Goal: Check status: Check status

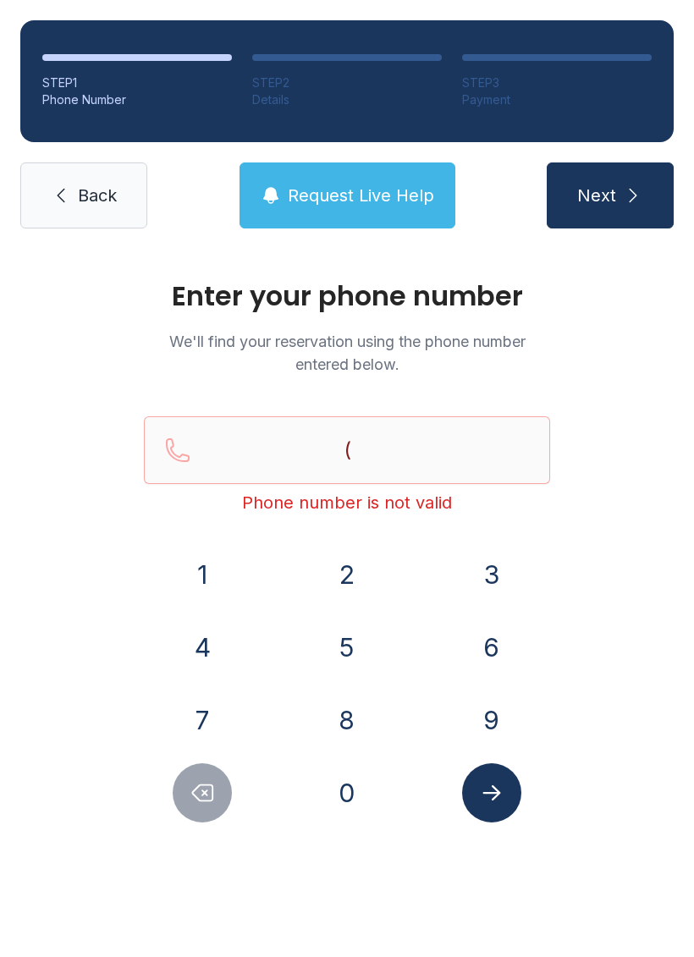
click at [364, 711] on button "8" at bounding box center [346, 719] width 59 height 59
click at [503, 650] on button "6" at bounding box center [491, 647] width 59 height 59
click at [221, 660] on button "4" at bounding box center [202, 647] width 59 height 59
click at [354, 717] on button "8" at bounding box center [346, 719] width 59 height 59
click at [486, 656] on button "6" at bounding box center [491, 647] width 59 height 59
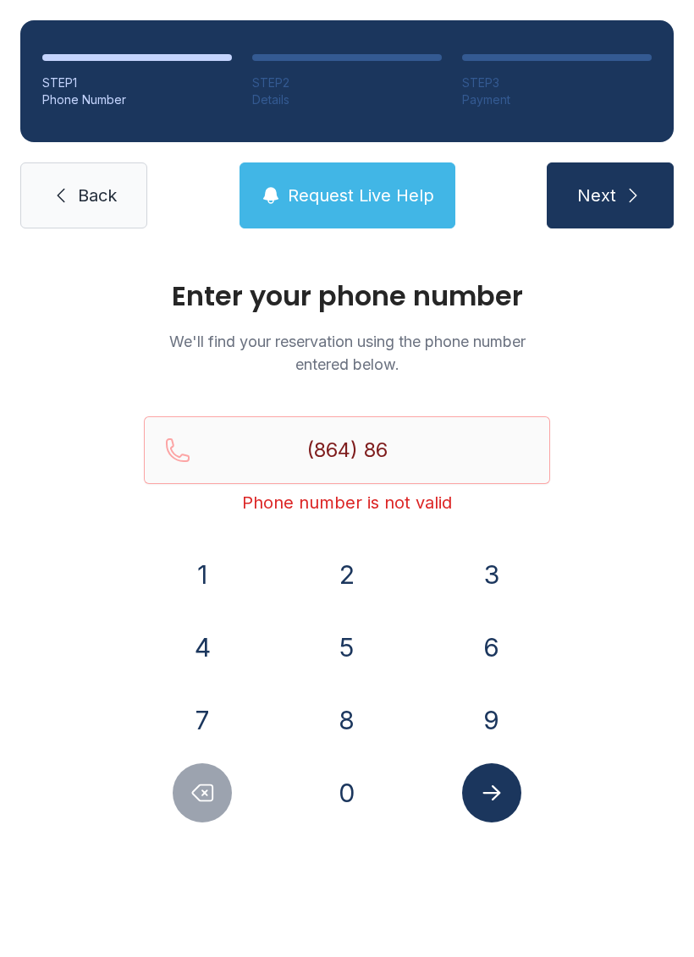
click at [217, 646] on button "4" at bounding box center [202, 647] width 59 height 59
click at [384, 736] on div "8" at bounding box center [348, 719] width 118 height 59
click at [213, 555] on button "1" at bounding box center [202, 574] width 59 height 59
click at [227, 798] on button "Delete number" at bounding box center [202, 792] width 59 height 59
click at [356, 712] on button "8" at bounding box center [346, 719] width 59 height 59
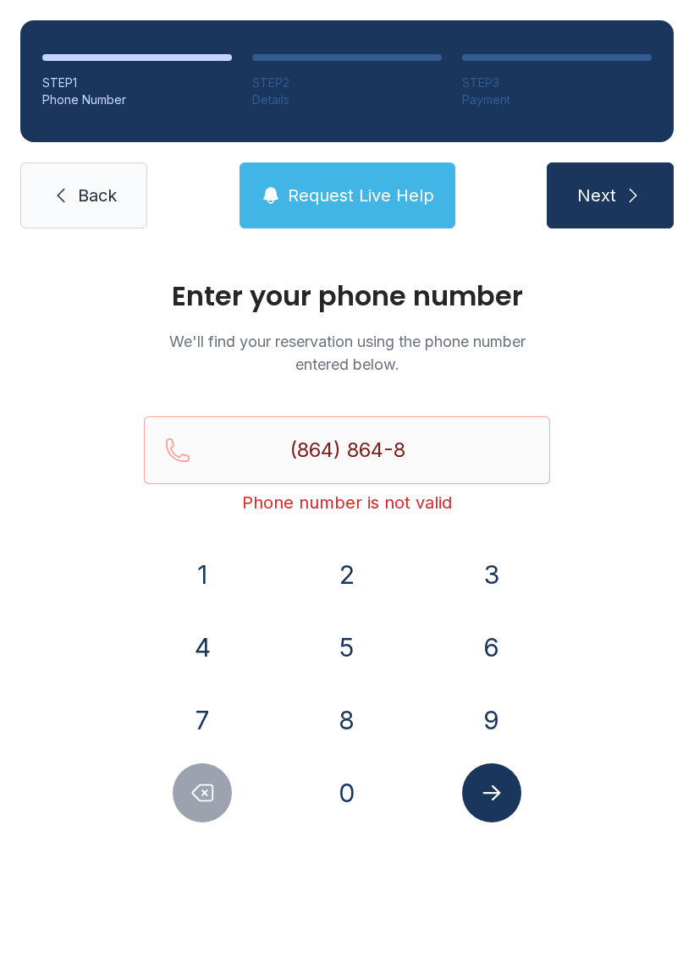
click at [206, 554] on button "1" at bounding box center [202, 574] width 59 height 59
click at [502, 580] on button "3" at bounding box center [491, 574] width 59 height 59
click at [343, 632] on button "5" at bounding box center [346, 647] width 59 height 59
type input "[PHONE_NUMBER]"
click at [498, 793] on icon "Submit lookup form" at bounding box center [491, 792] width 18 height 15
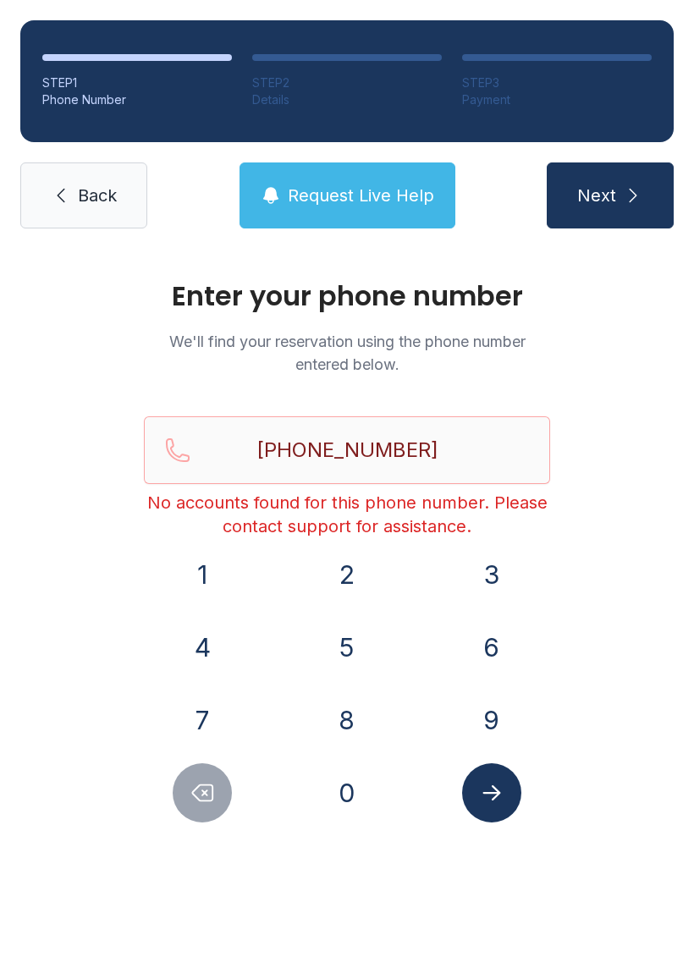
click at [630, 195] on icon "submit" at bounding box center [633, 195] width 20 height 20
click at [393, 169] on button "Request Live Help" at bounding box center [347, 195] width 216 height 66
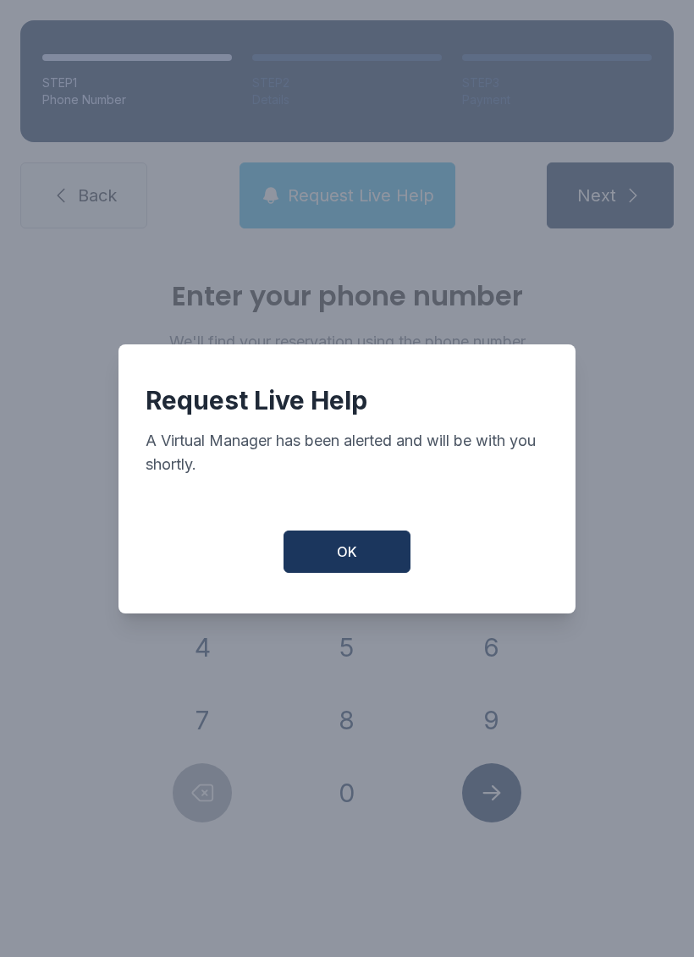
click at [371, 560] on button "OK" at bounding box center [346, 551] width 127 height 42
